Goal: Task Accomplishment & Management: Manage account settings

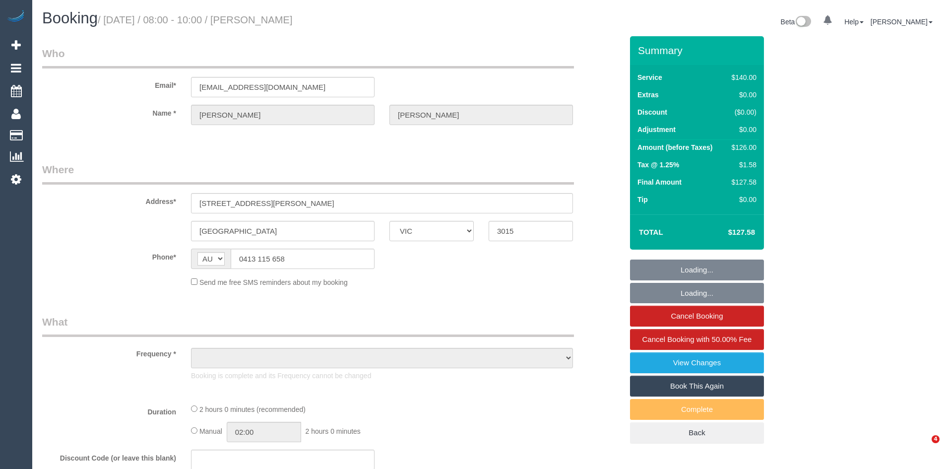
select select "VIC"
select select "string:stripe-pm_1RAJL42GScqysDRVWFk2BP8N"
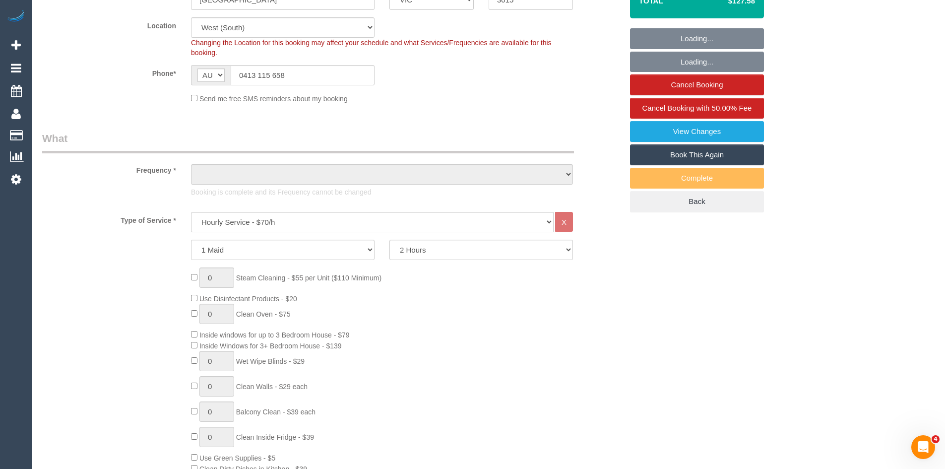
select select "object:708"
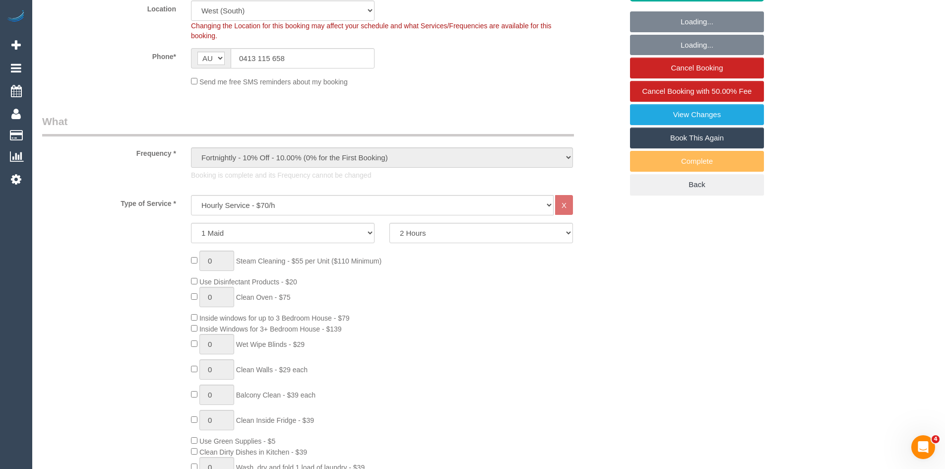
select select "27726"
select select "number:27"
select select "number:14"
select select "number:18"
select select "number:24"
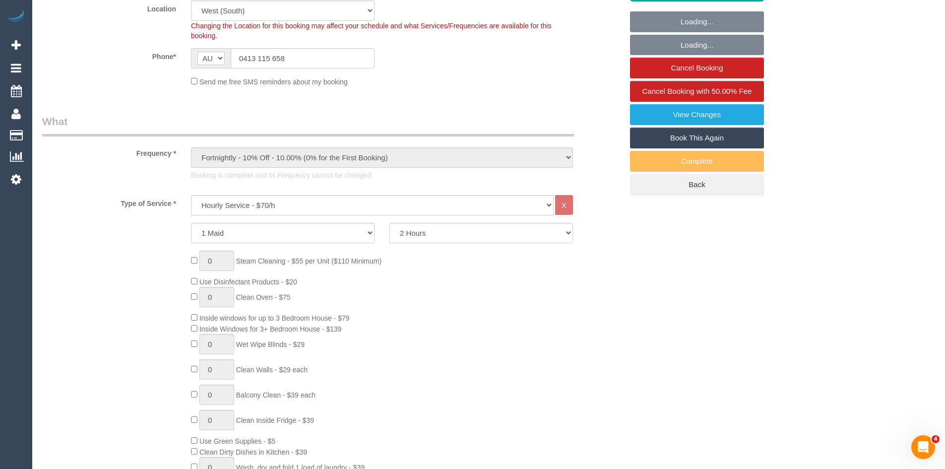
select select "number:35"
select select "number:11"
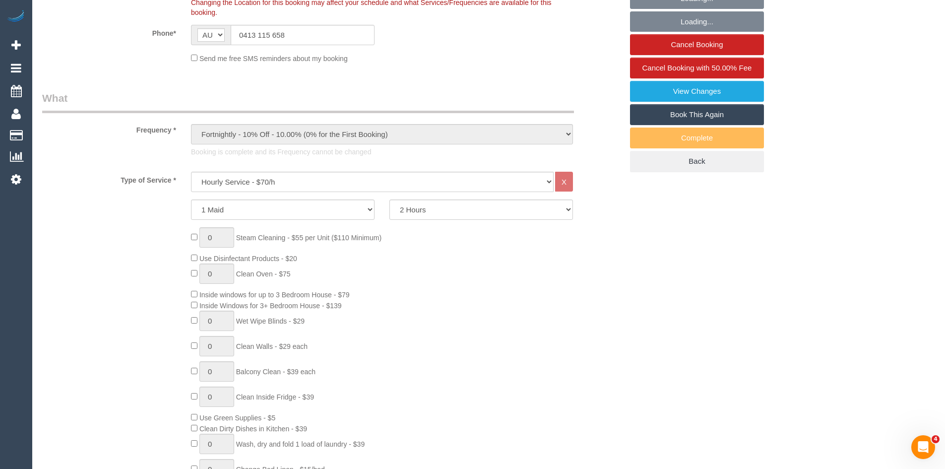
select select "spot1"
select select "object:1332"
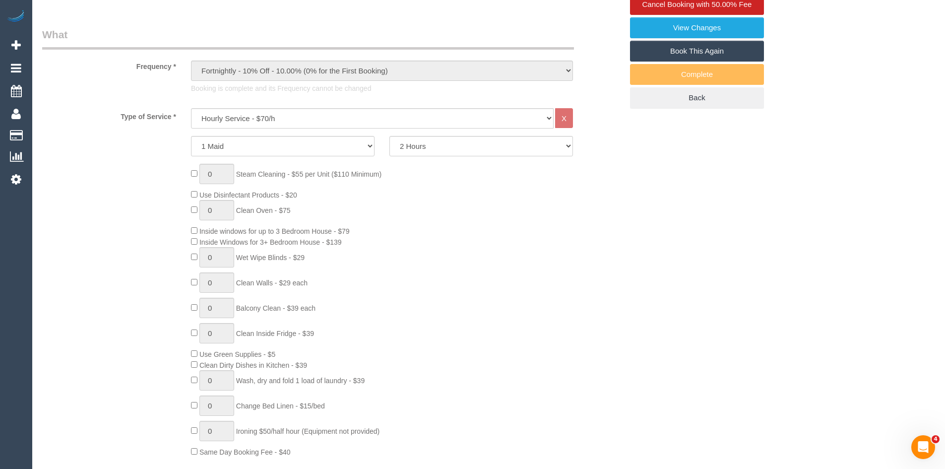
scroll to position [397, 0]
